Goal: Check status: Check status

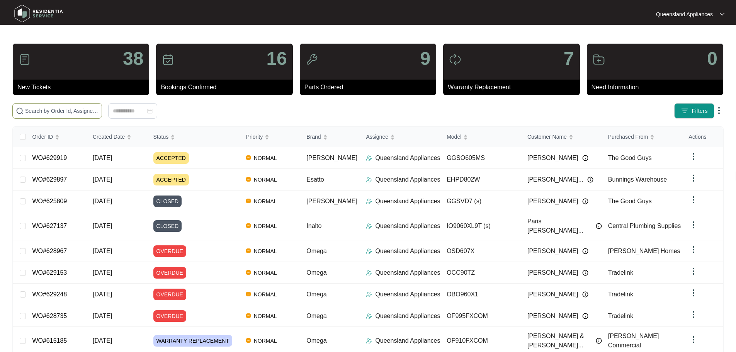
click at [98, 109] on input "text" at bounding box center [61, 111] width 73 height 8
paste input "628036"
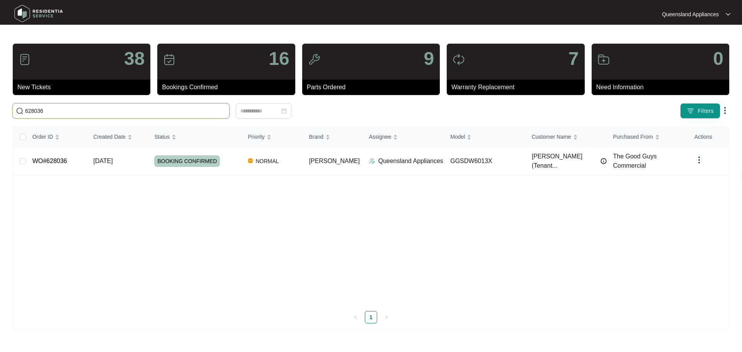
click at [146, 112] on input "628036" at bounding box center [125, 111] width 201 height 8
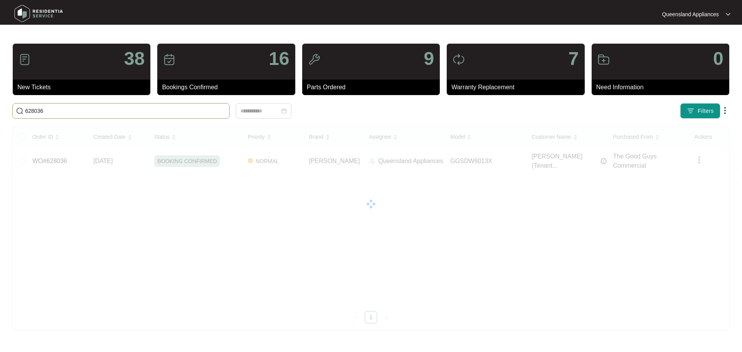
paste input "25038192070100062"
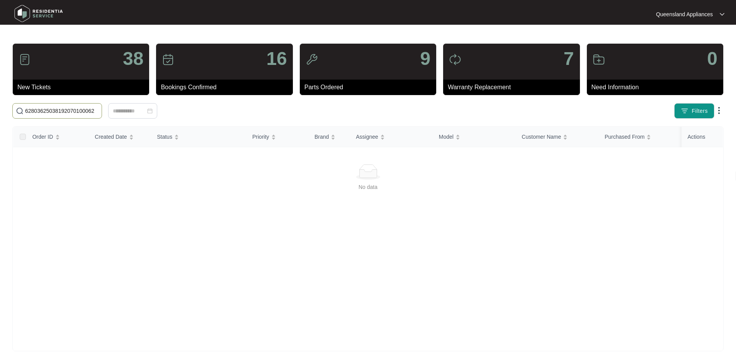
click at [98, 113] on input "62803625038192070100062" at bounding box center [61, 111] width 73 height 8
click at [98, 108] on input "62803625038192070100062" at bounding box center [61, 111] width 73 height 8
click at [59, 110] on input "62803625038192070100062" at bounding box center [61, 111] width 73 height 8
drag, startPoint x: 42, startPoint y: 110, endPoint x: 407, endPoint y: 61, distance: 368.2
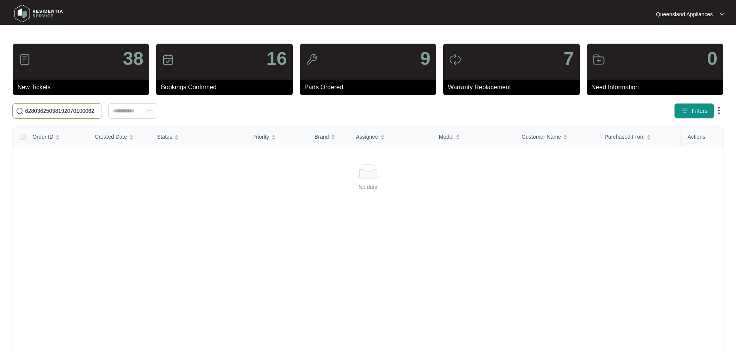
click at [436, 122] on div "38 New Tickets 16 Bookings Confirmed 9 Parts Ordered 7 Warranty Replacement 0 N…" at bounding box center [367, 197] width 711 height 308
type input "628036"
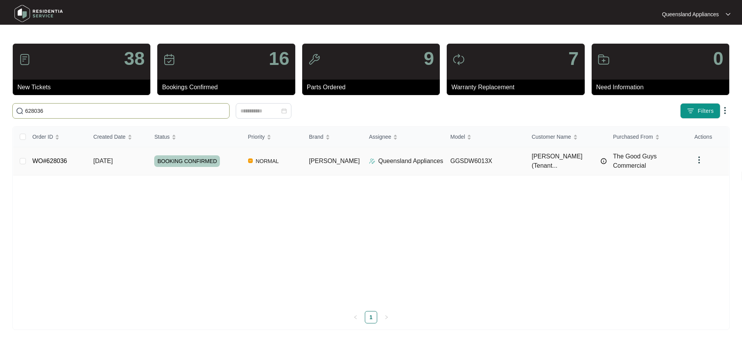
click at [490, 159] on td "GGSDW6013X" at bounding box center [484, 161] width 81 height 28
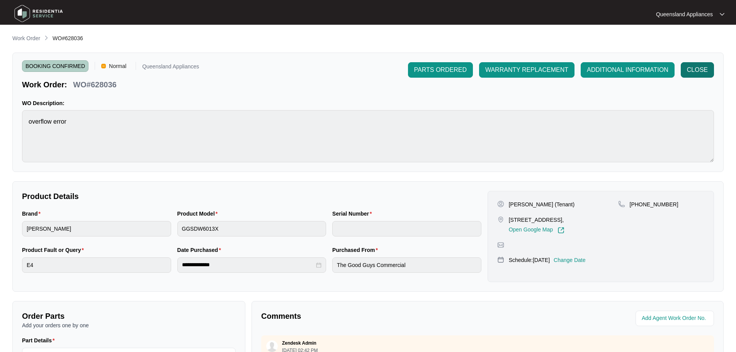
click at [699, 74] on span "CLOSE" at bounding box center [697, 69] width 21 height 9
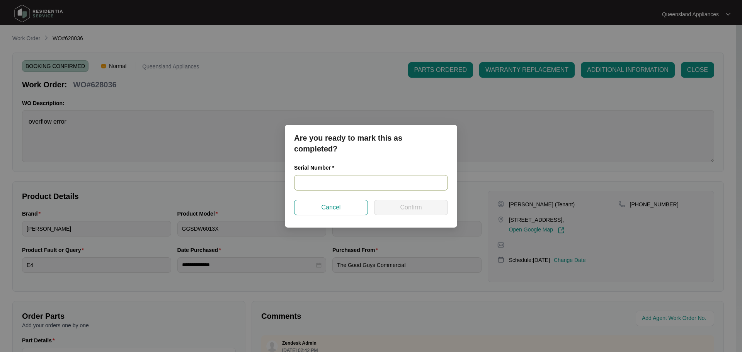
click at [313, 181] on input "text" at bounding box center [371, 182] width 154 height 15
paste input "25038192070100062"
type input "25038192070100062"
drag, startPoint x: 407, startPoint y: 193, endPoint x: 407, endPoint y: 204, distance: 10.8
click at [407, 199] on div "Serial Number * 25038192070100062" at bounding box center [371, 181] width 160 height 36
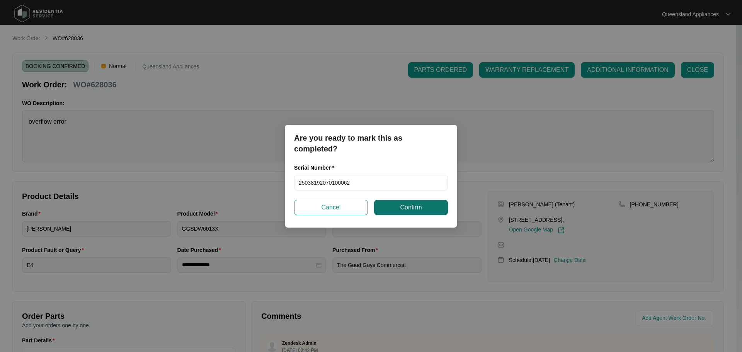
click at [408, 205] on span "Confirm" at bounding box center [411, 207] width 22 height 9
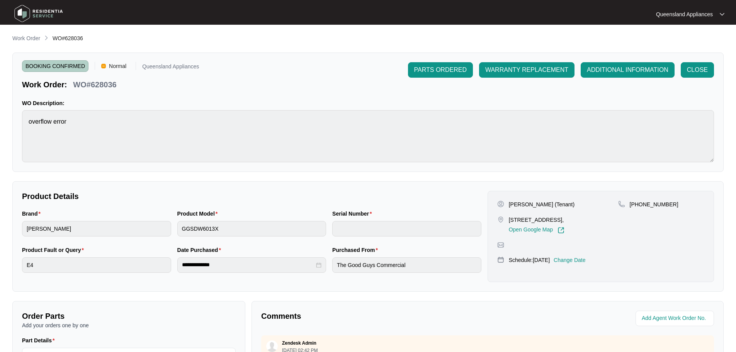
type input "25038192070100062"
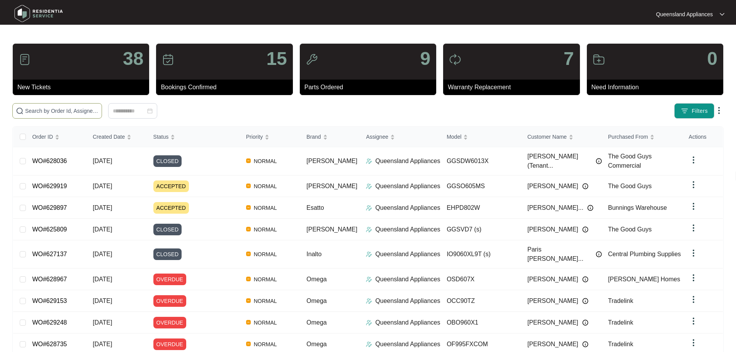
click at [98, 109] on input "text" at bounding box center [61, 111] width 73 height 8
paste input "628287"
type input "628287"
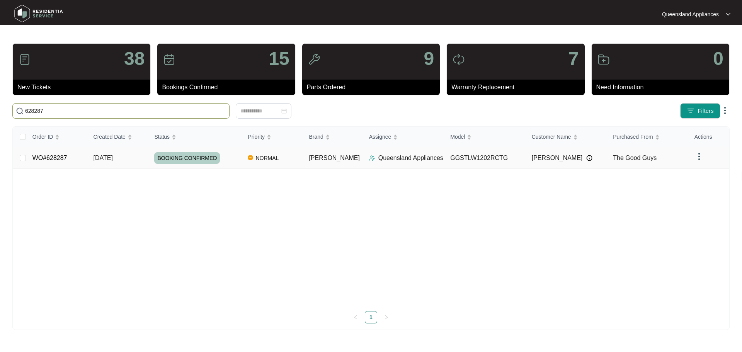
click at [383, 158] on p "Queensland Appliances" at bounding box center [410, 157] width 65 height 9
